Goal: Task Accomplishment & Management: Manage account settings

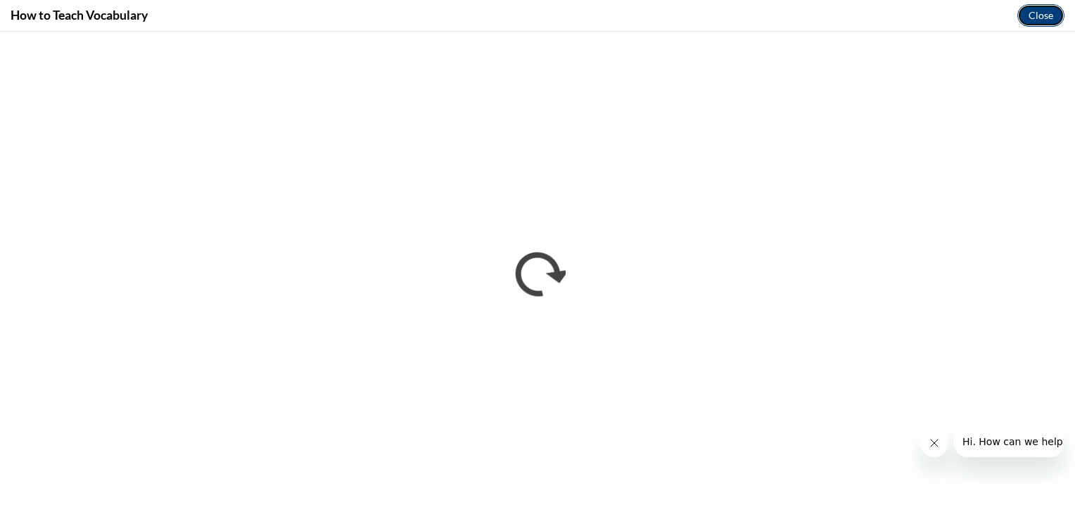
click at [1042, 18] on button "Close" at bounding box center [1040, 15] width 47 height 23
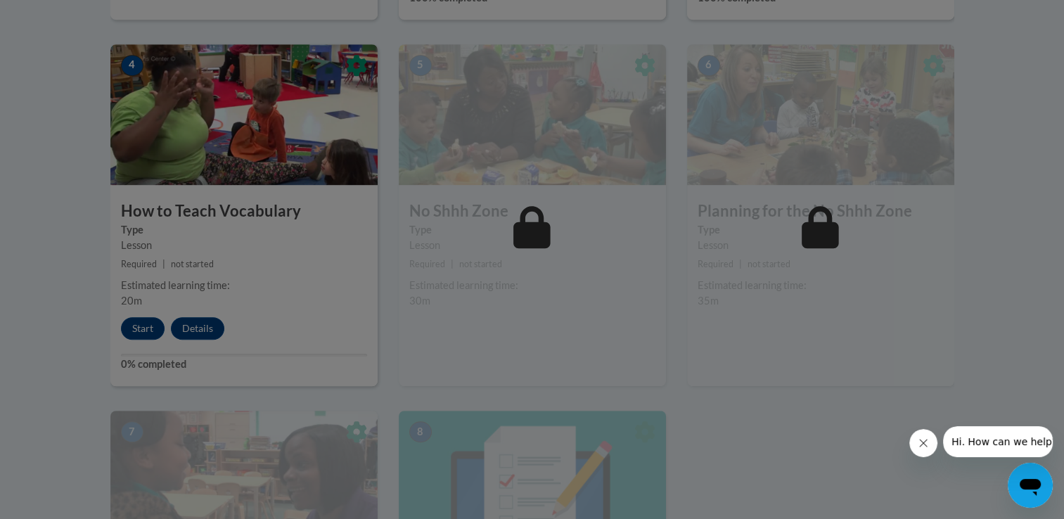
click at [920, 443] on icon "Close message from company" at bounding box center [923, 442] width 11 height 11
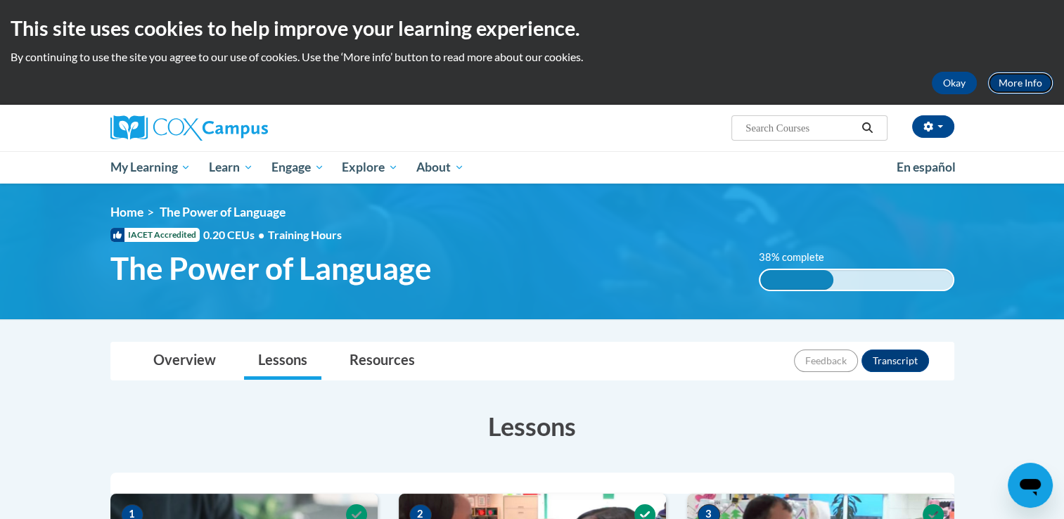
click at [1011, 89] on link "More Info" at bounding box center [1020, 83] width 66 height 23
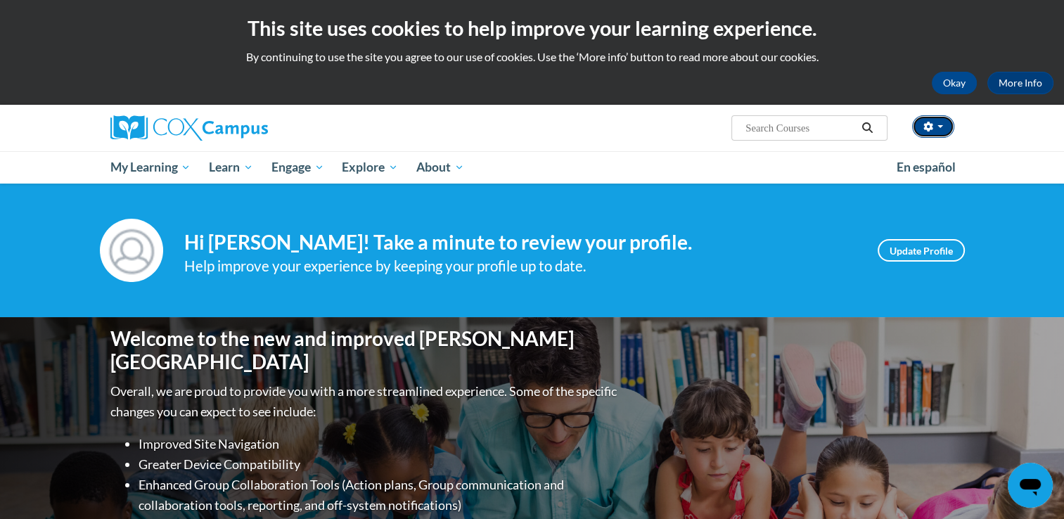
click at [937, 129] on button "button" at bounding box center [933, 126] width 42 height 23
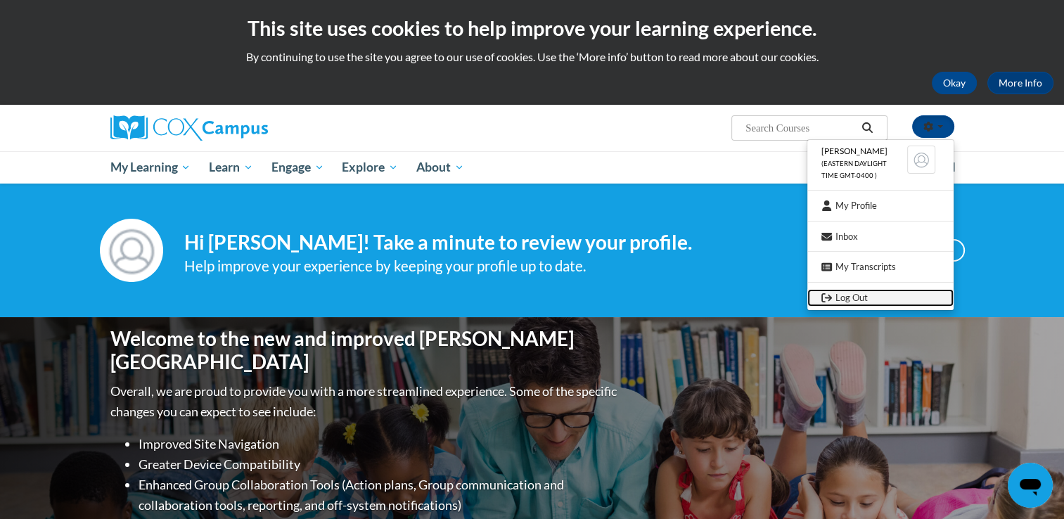
click at [856, 296] on link "Log Out" at bounding box center [880, 298] width 146 height 18
